Goal: Task Accomplishment & Management: Complete application form

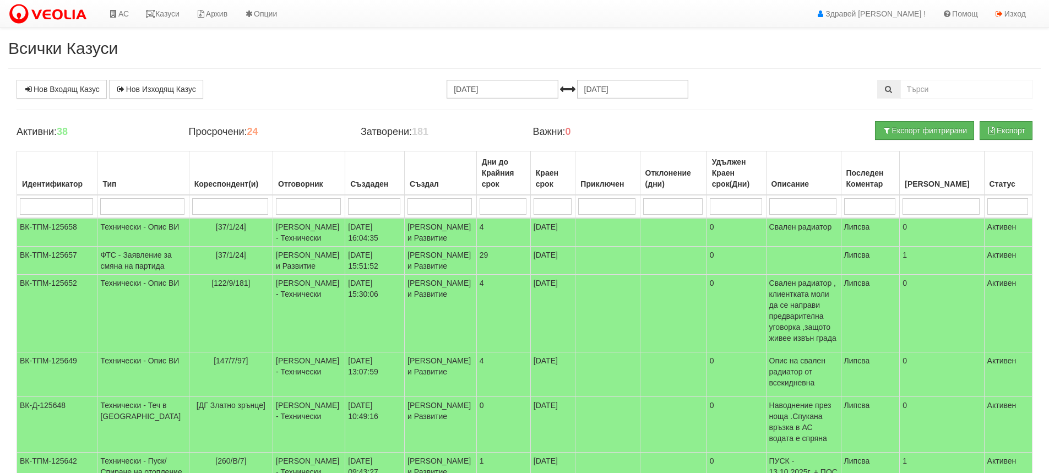
click at [212, 206] on input "search" at bounding box center [230, 206] width 77 height 17
type input "1"
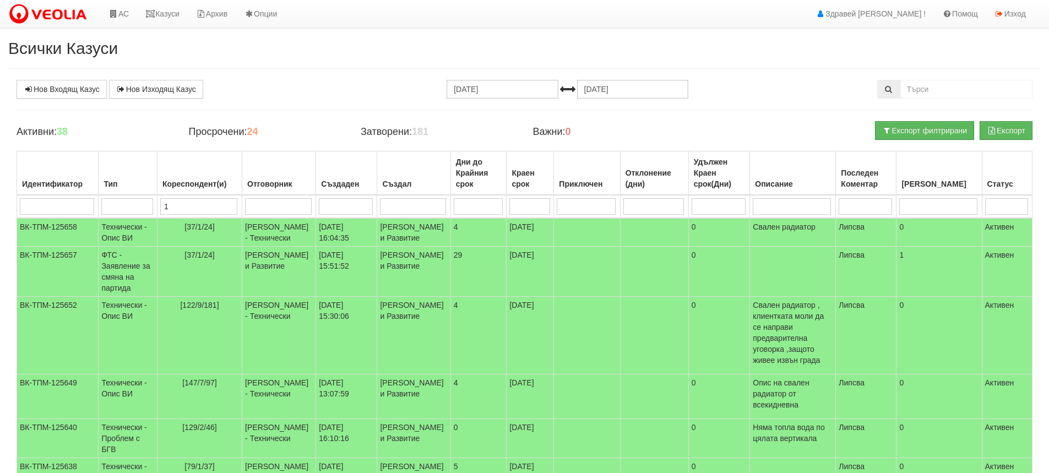
type input "13"
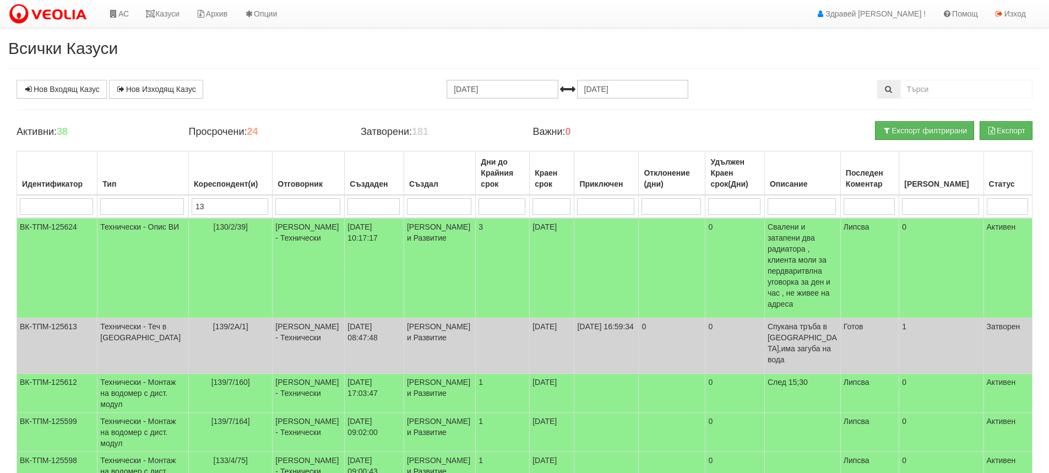
type input "139"
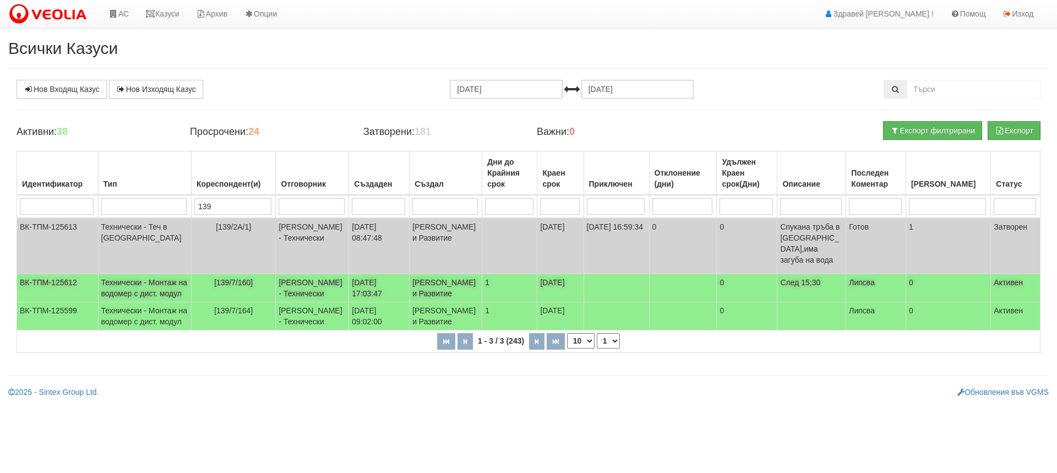
type input "139"
click at [191, 289] on td "[139/7/160]" at bounding box center [233, 288] width 84 height 28
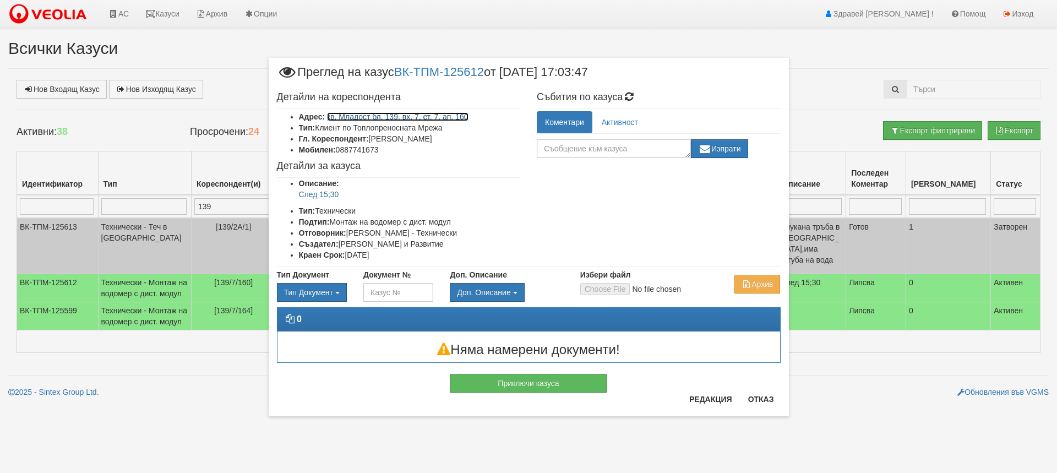
click at [440, 117] on link "кв. Младост бл. 139, вх. 7, ет. 7, ап. 160" at bounding box center [397, 116] width 141 height 9
click at [521, 381] on button "Приключи казуса" at bounding box center [528, 383] width 157 height 19
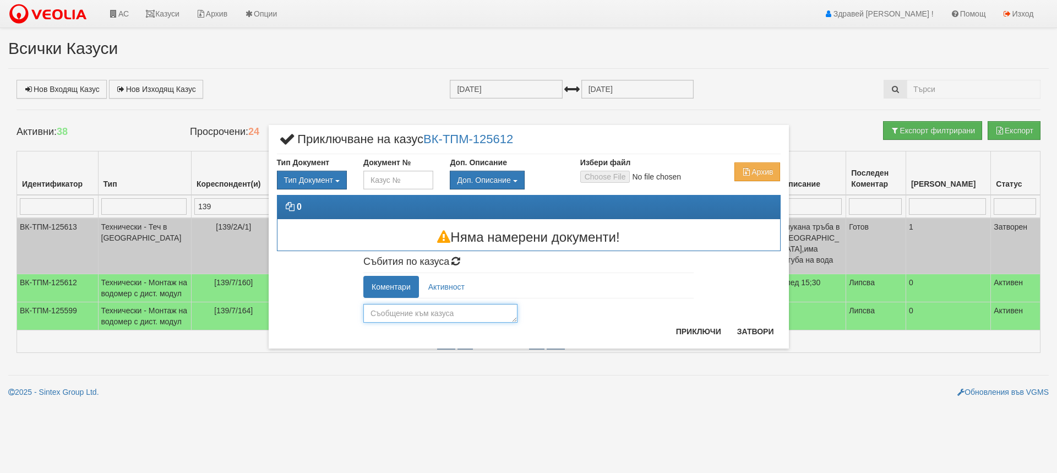
click at [431, 315] on textarea at bounding box center [440, 313] width 154 height 19
type textarea "Готов"
click at [689, 335] on button "Приключи" at bounding box center [698, 332] width 58 height 18
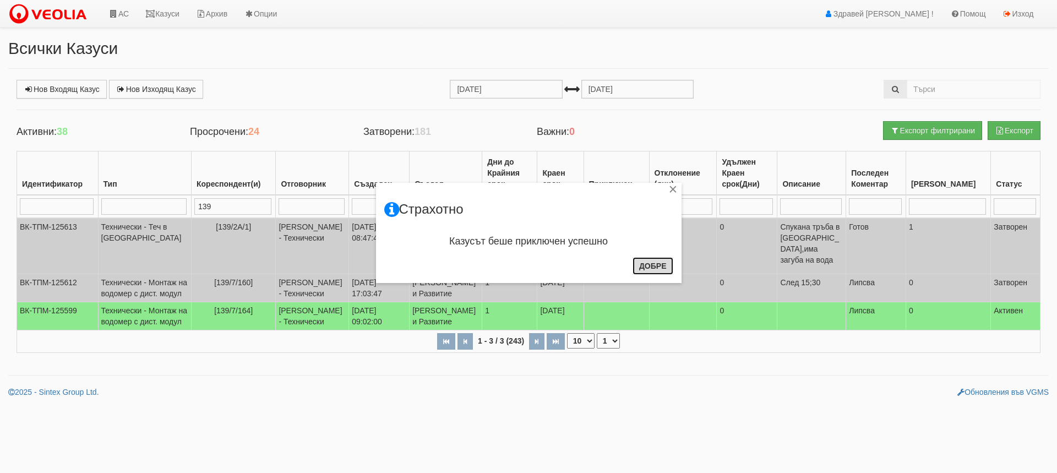
click at [660, 267] on button "Добре" at bounding box center [653, 266] width 41 height 18
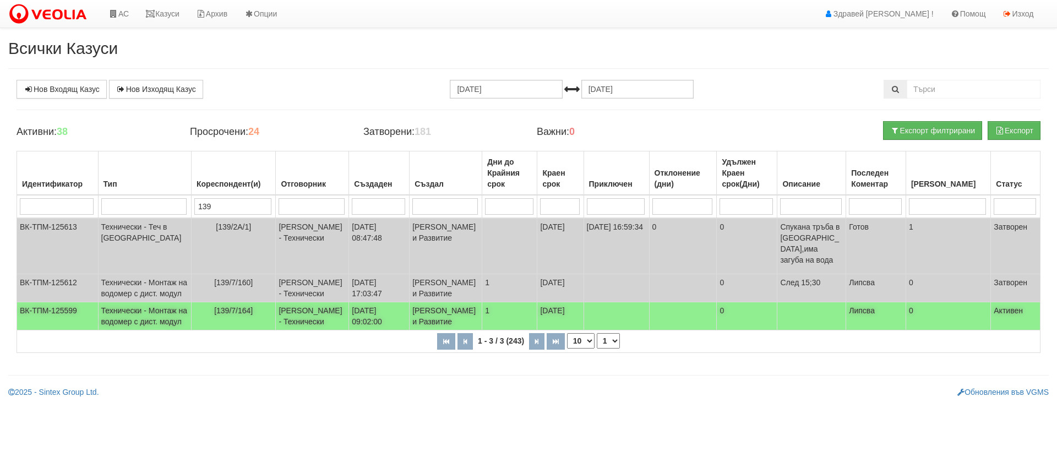
click at [356, 330] on td "19/09/2025 09:02:00" at bounding box center [379, 316] width 61 height 28
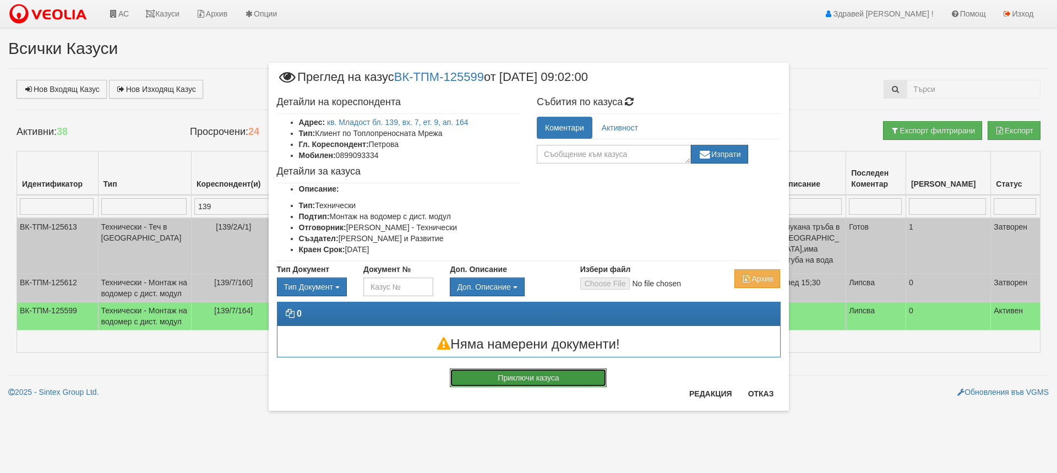
click at [524, 374] on button "Приключи казуса" at bounding box center [528, 377] width 157 height 19
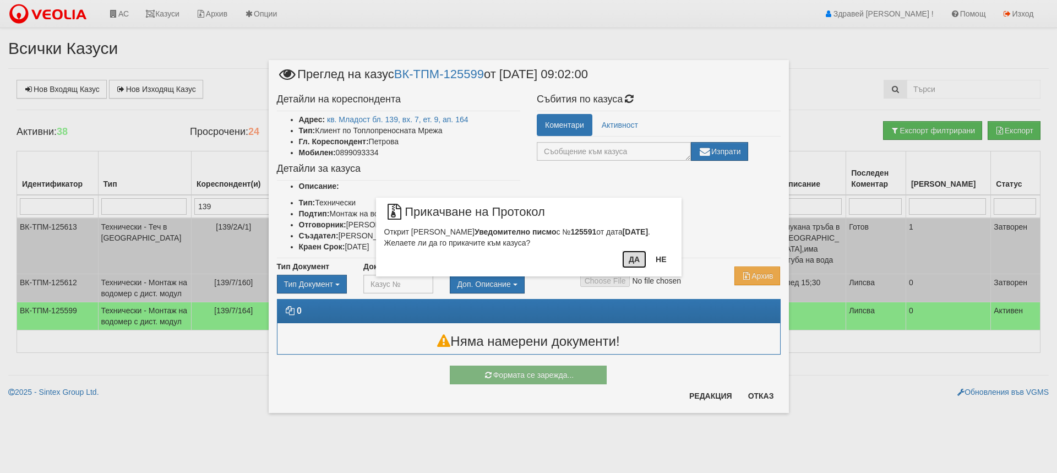
click at [632, 260] on button "Да" at bounding box center [634, 260] width 24 height 18
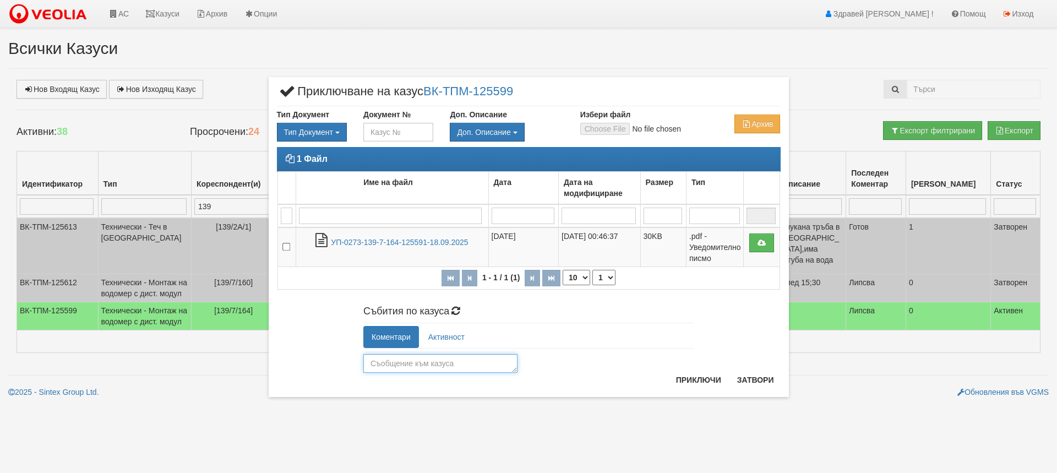
click at [486, 369] on textarea at bounding box center [440, 363] width 154 height 19
type textarea "Готов"
click at [676, 382] on button "Приключи" at bounding box center [698, 380] width 58 height 18
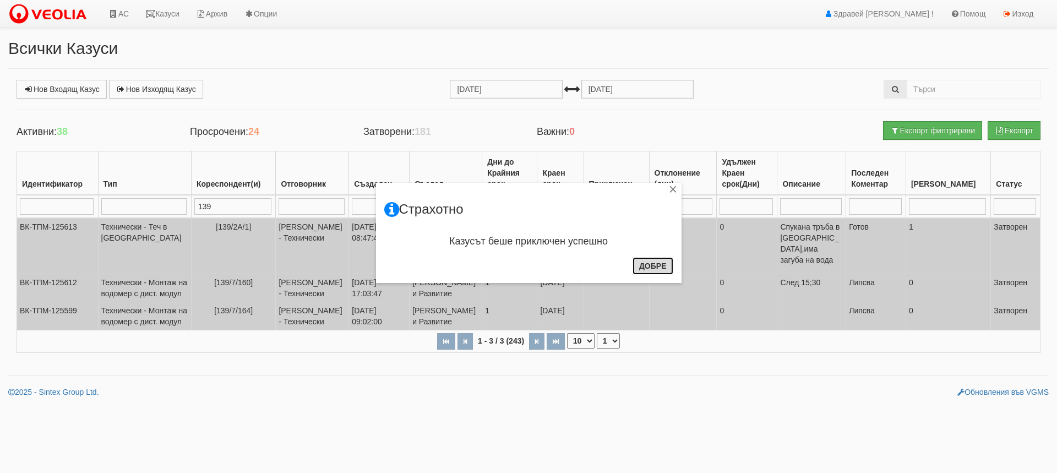
click at [655, 261] on button "Добре" at bounding box center [653, 266] width 41 height 18
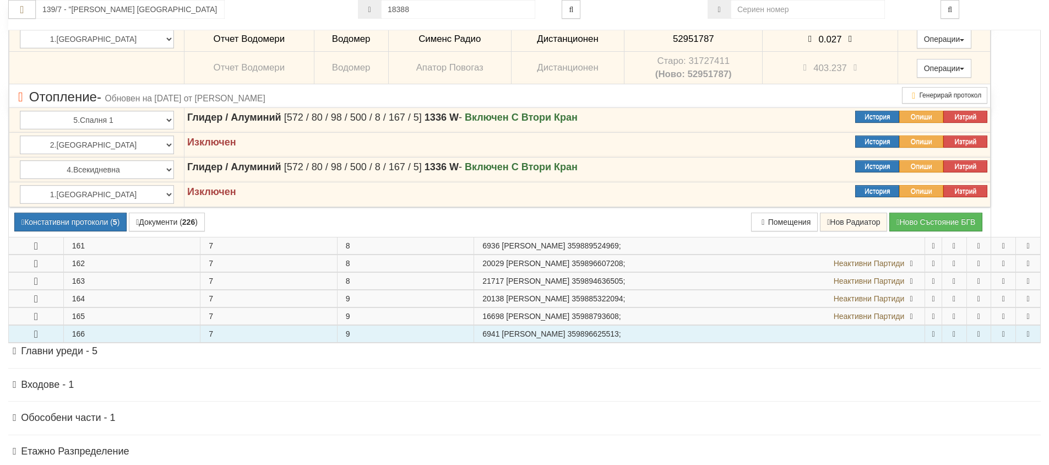
scroll to position [689, 0]
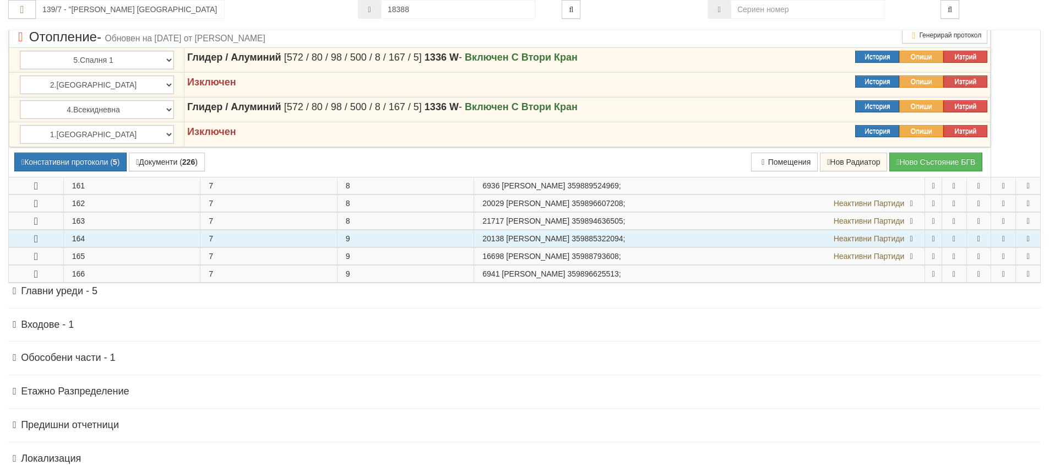
click at [36, 239] on icon "button" at bounding box center [35, 239] width 13 height 8
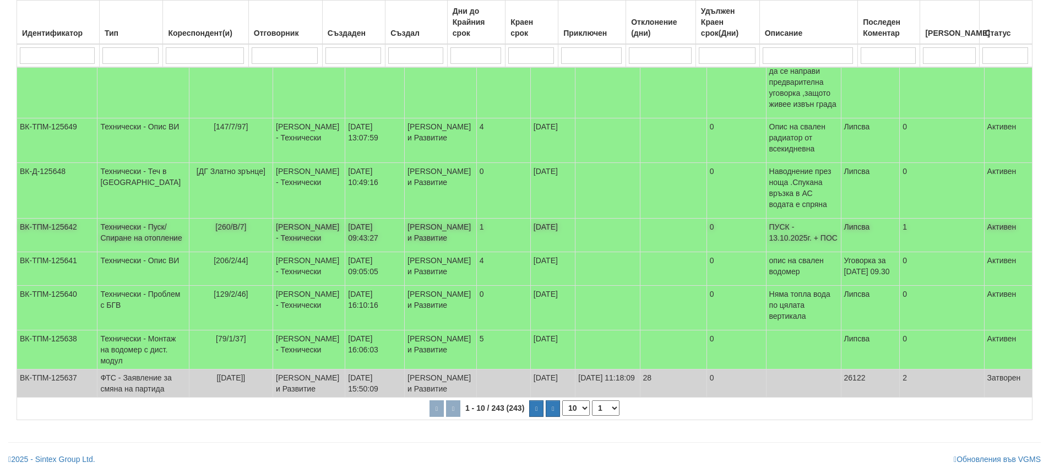
scroll to position [339, 0]
click at [534, 404] on button "button" at bounding box center [536, 408] width 15 height 17
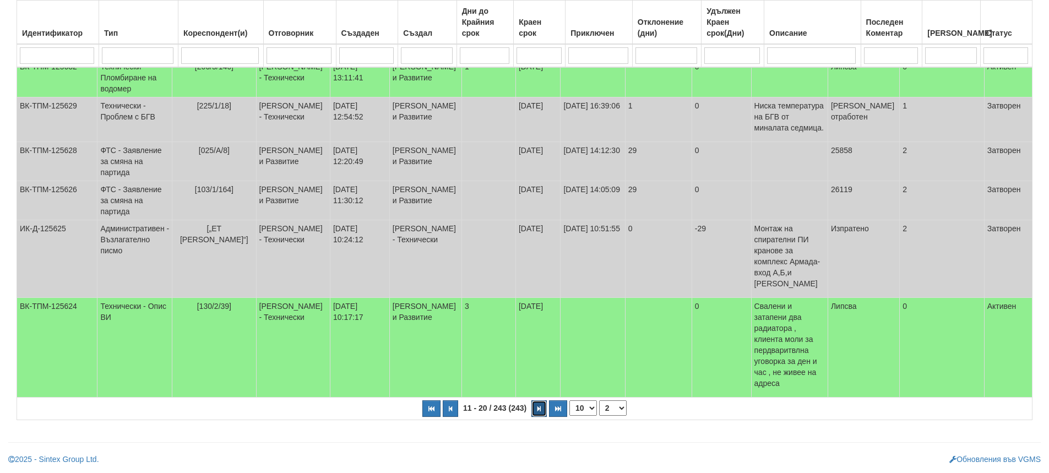
click at [538, 405] on button "button" at bounding box center [538, 408] width 15 height 17
select select "3"
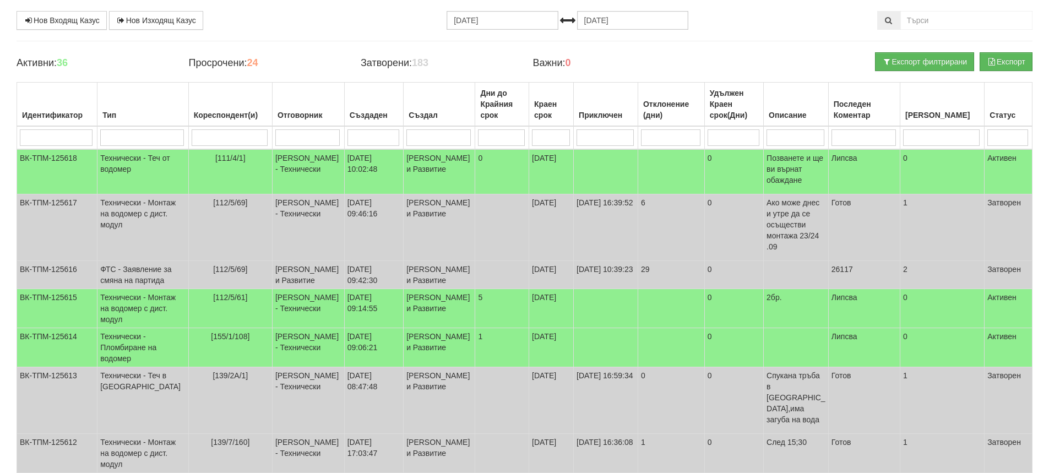
scroll to position [0, 0]
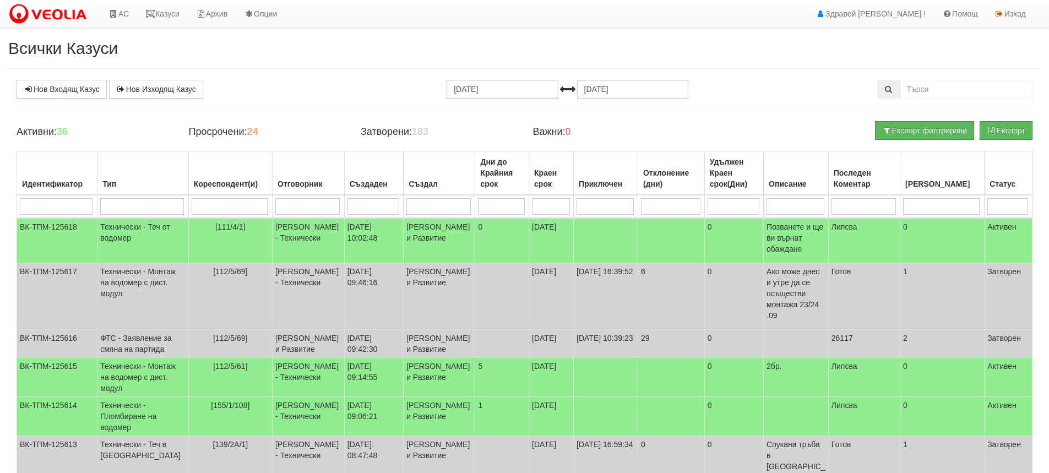
click at [225, 206] on input "search" at bounding box center [230, 206] width 76 height 17
click at [311, 207] on input "search" at bounding box center [307, 206] width 64 height 17
type input "п"
select select "1"
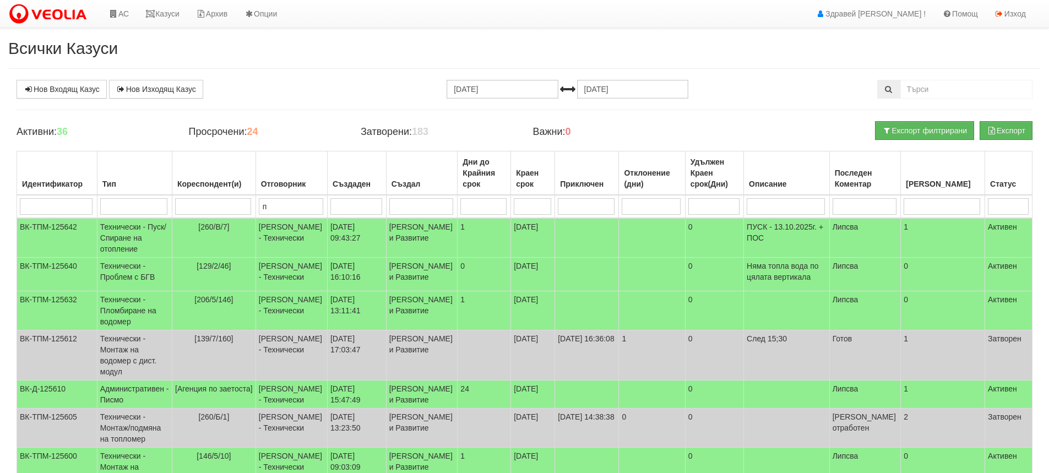
type input "пе"
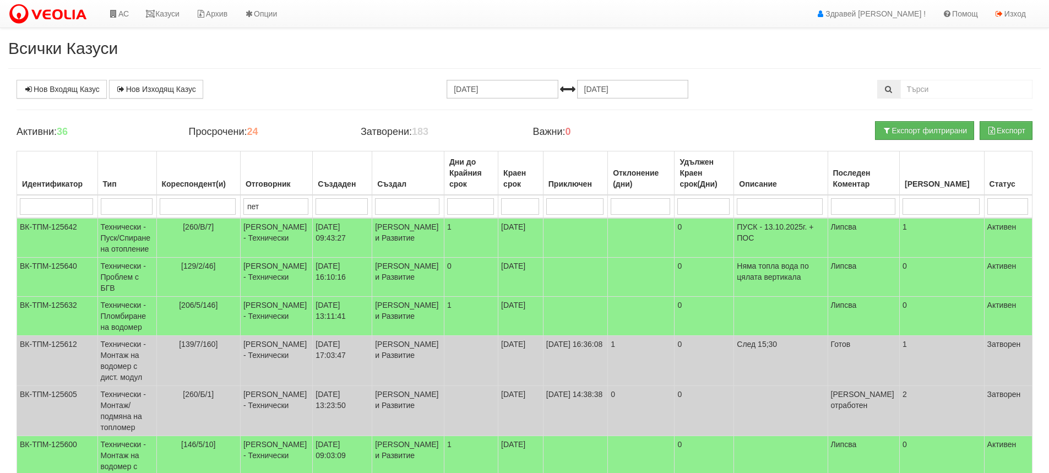
type input "петъ"
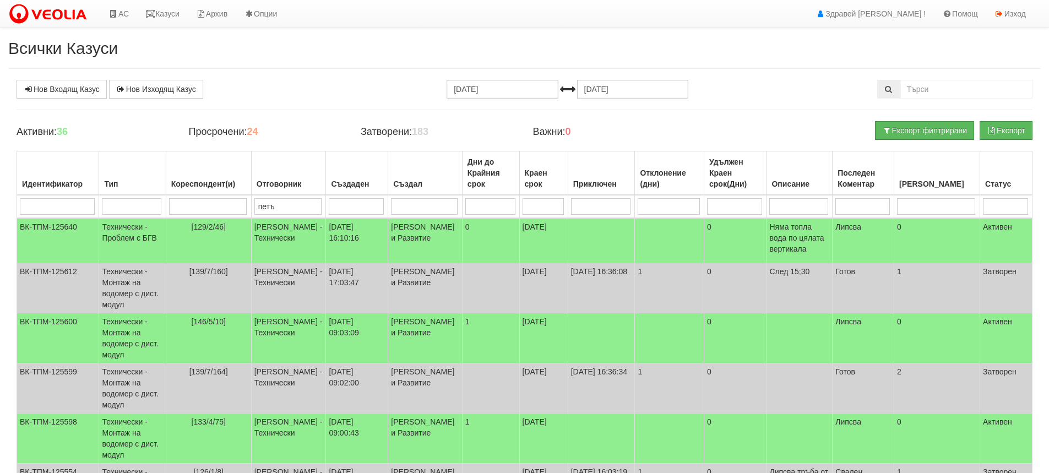
type input "петър"
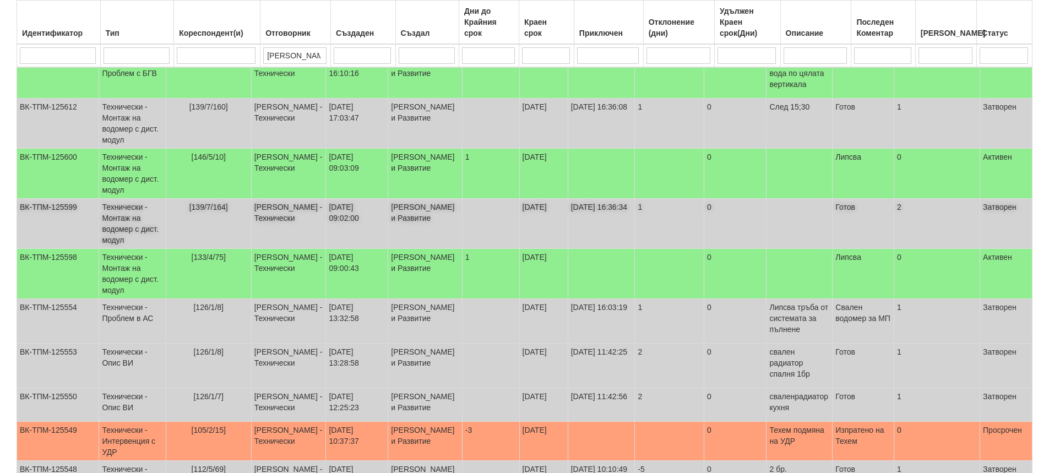
scroll to position [165, 0]
type input "петър"
click at [243, 178] on td "[146/5/10]" at bounding box center [208, 173] width 85 height 50
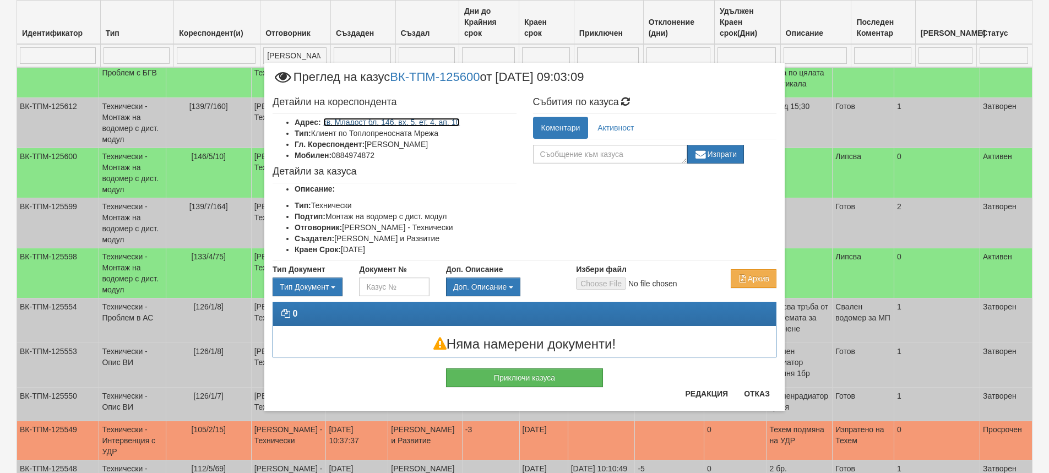
click at [366, 119] on link "кв. Младост бл. 146, вх. 5, ет. 4, ап. 10" at bounding box center [391, 122] width 137 height 9
click at [756, 392] on button "Отказ" at bounding box center [756, 394] width 39 height 18
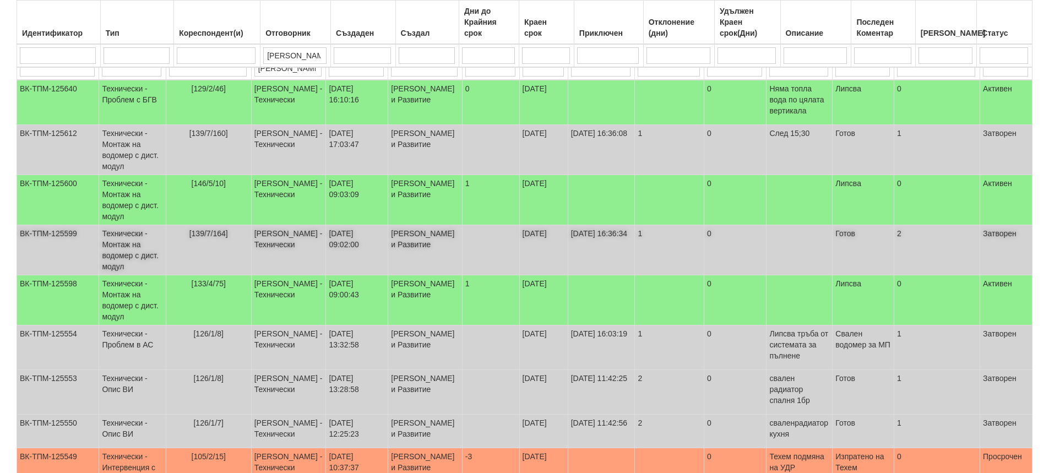
scroll to position [322, 0]
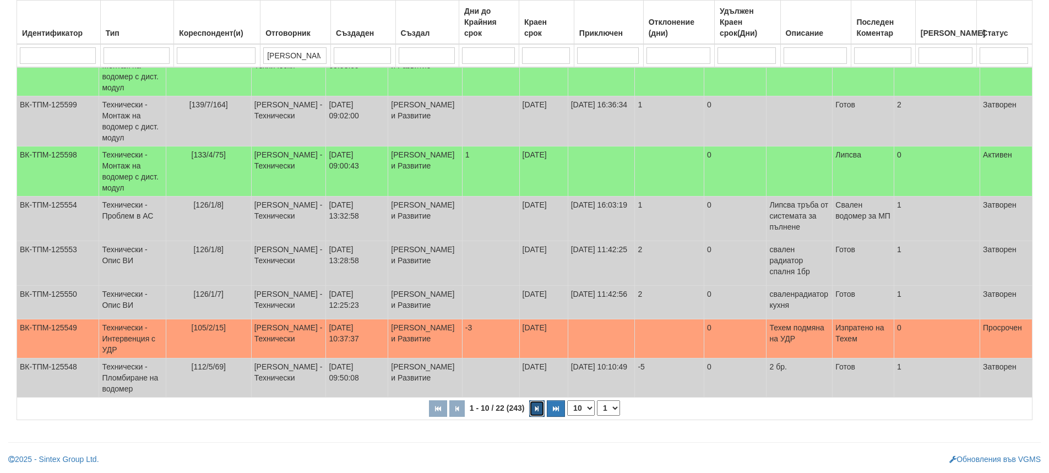
click at [533, 409] on button "button" at bounding box center [536, 408] width 15 height 17
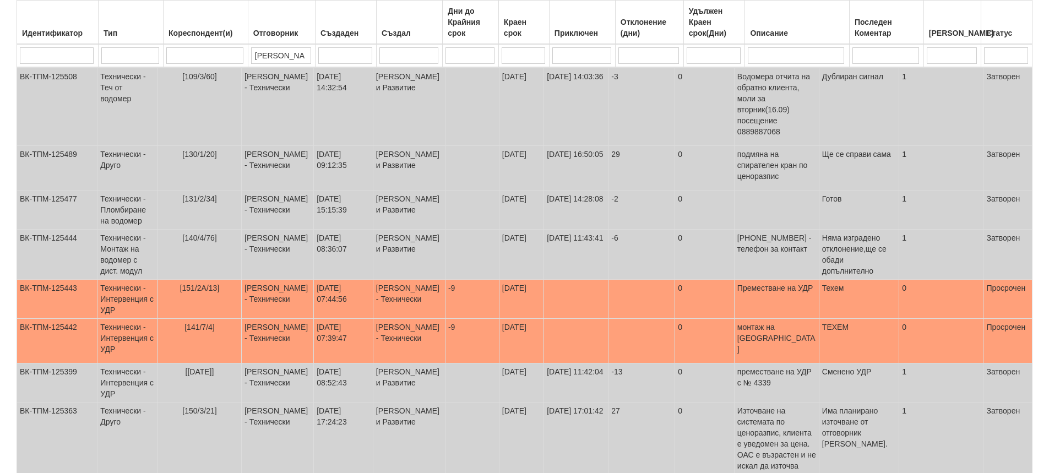
select select "2"
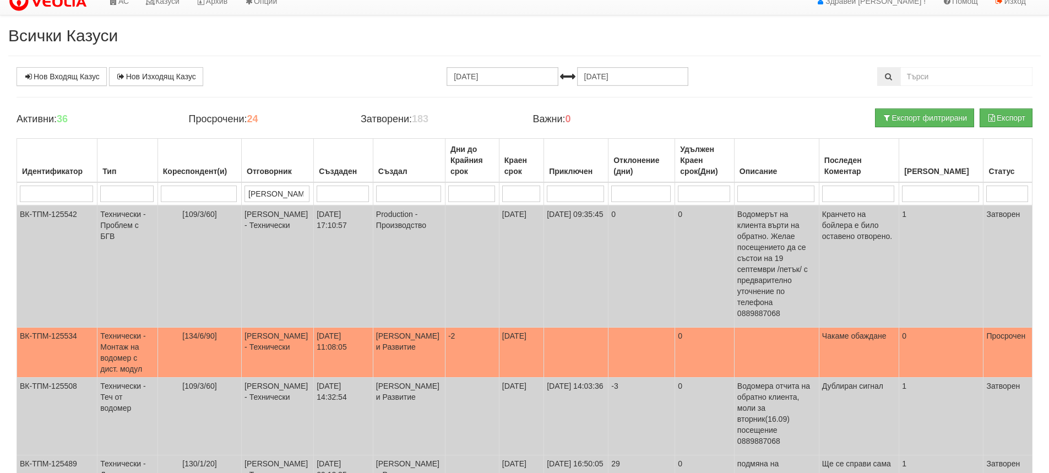
scroll to position [0, 0]
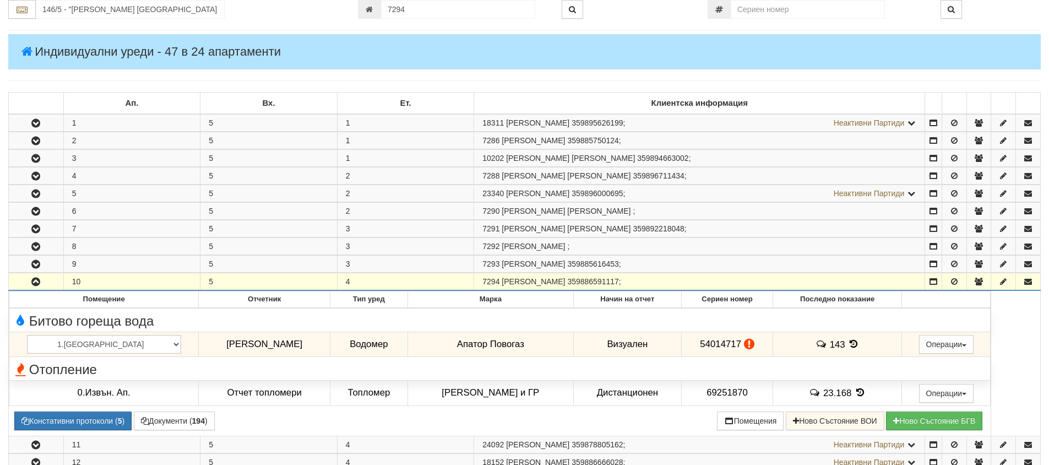
scroll to position [101, 0]
